Goal: Find specific page/section: Find specific page/section

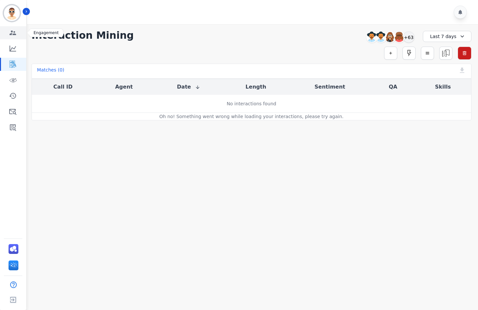
click at [11, 33] on icon "Sidebar" at bounding box center [13, 33] width 8 height 8
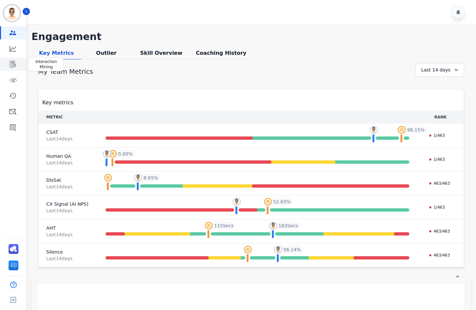
click at [16, 69] on link "Sidebar" at bounding box center [13, 64] width 25 height 13
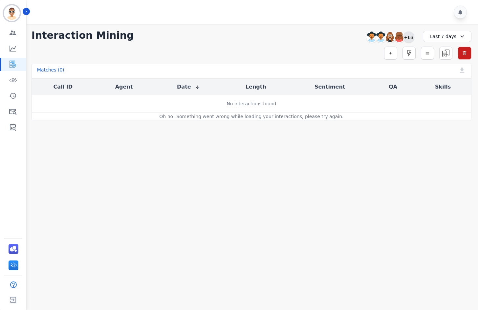
click at [411, 38] on div "+63" at bounding box center [408, 37] width 11 height 11
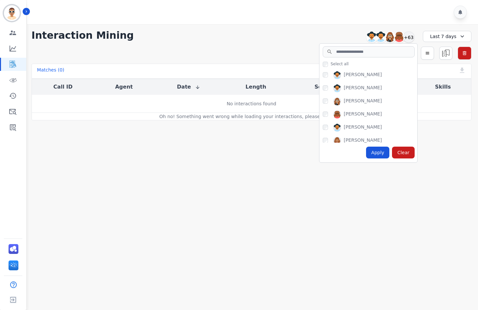
click at [357, 79] on div "[PERSON_NAME]" at bounding box center [363, 75] width 38 height 8
click at [329, 75] on div "[PERSON_NAME]" at bounding box center [370, 76] width 95 height 11
click at [378, 160] on div "Apply Clear" at bounding box center [369, 153] width 98 height 20
click at [379, 154] on div "Apply" at bounding box center [378, 153] width 24 height 12
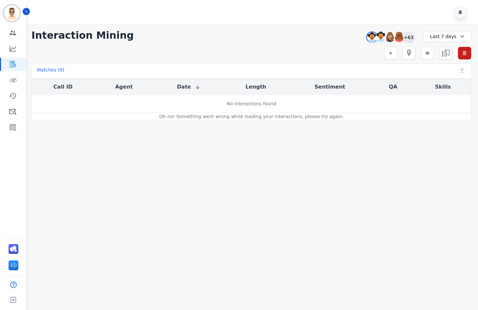
click at [409, 38] on div "+63" at bounding box center [408, 37] width 11 height 11
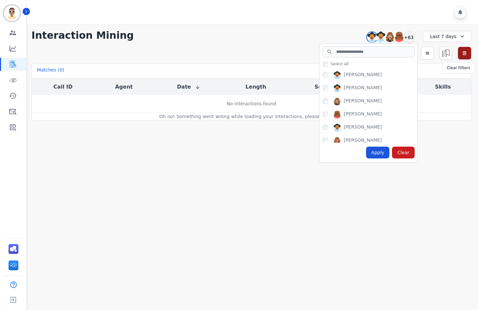
click at [469, 55] on button "button" at bounding box center [465, 53] width 14 height 13
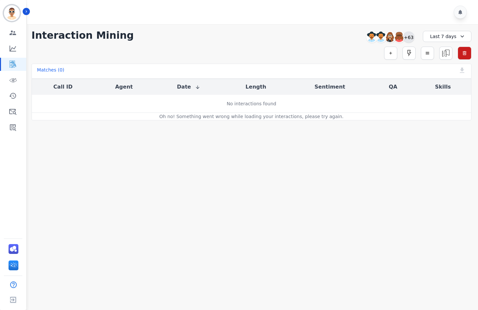
click at [412, 34] on div "+63" at bounding box center [408, 37] width 11 height 11
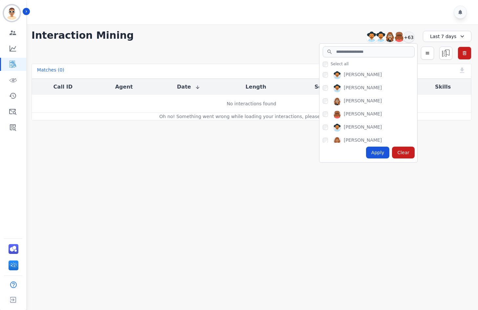
click at [455, 38] on div "Last 7 days" at bounding box center [447, 36] width 49 height 11
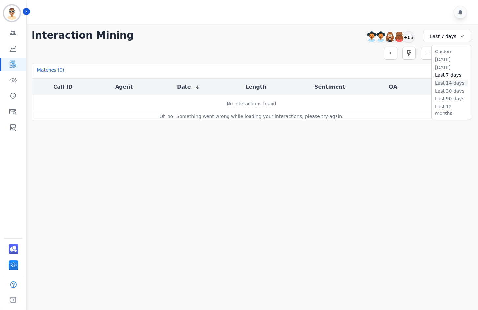
click at [450, 80] on li "Last 14 days" at bounding box center [451, 83] width 33 height 7
click at [27, 12] on icon "Sidebar" at bounding box center [26, 11] width 5 height 5
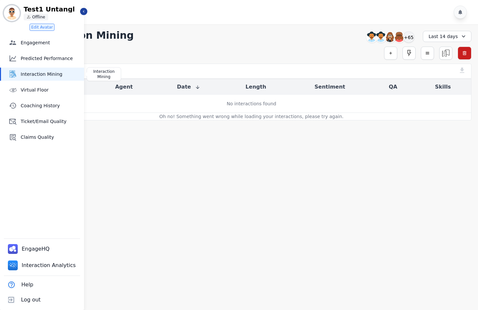
click at [39, 79] on link "Interaction Mining" at bounding box center [42, 74] width 83 height 13
click at [52, 67] on div "Engagement Engagement Predicted Performance Predicted Performance Interaction M…" at bounding box center [42, 90] width 84 height 108
click at [32, 83] on div "Engagement Engagement Predicted Performance Predicted Performance Interaction M…" at bounding box center [42, 90] width 84 height 108
click at [28, 90] on span "Virtual Floor" at bounding box center [51, 90] width 61 height 7
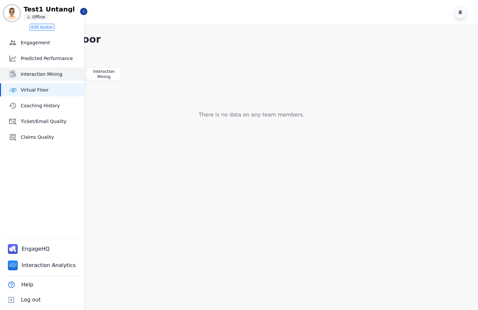
click at [42, 77] on span "Interaction Mining" at bounding box center [51, 74] width 61 height 7
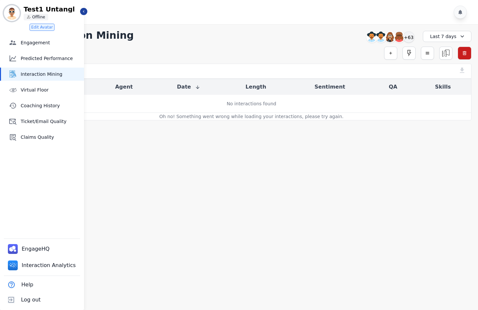
click at [445, 169] on main "**********" at bounding box center [251, 179] width 453 height 310
